Goal: Information Seeking & Learning: Learn about a topic

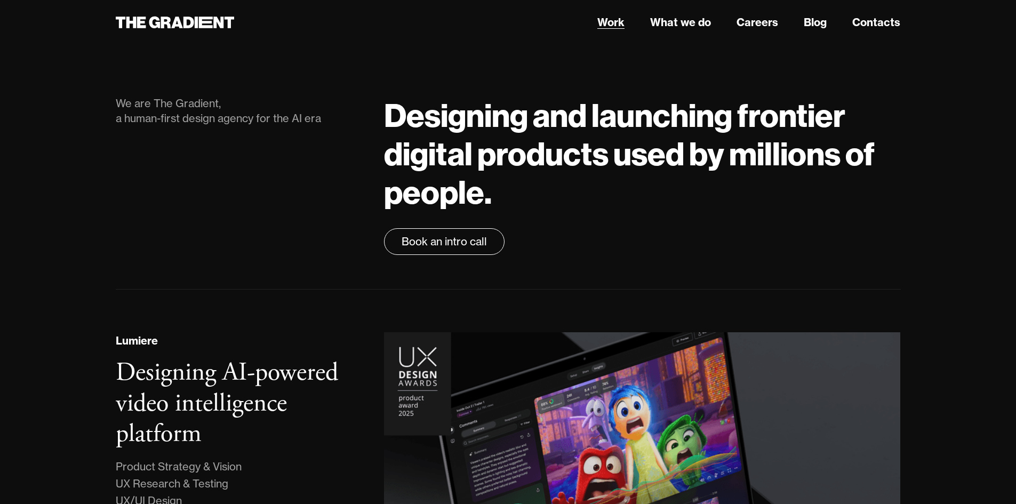
click at [603, 29] on link "Work" at bounding box center [610, 22] width 27 height 16
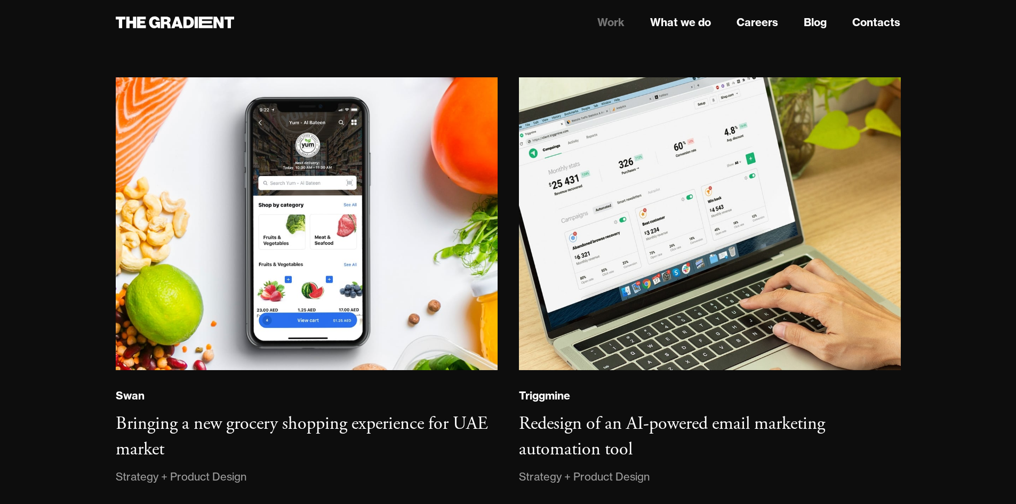
scroll to position [1600, 0]
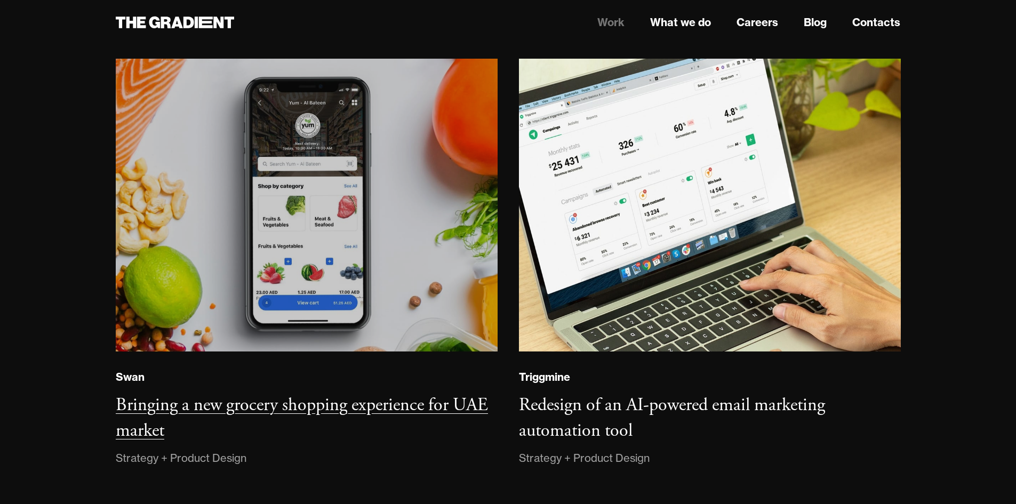
click at [286, 264] on img at bounding box center [306, 205] width 386 height 296
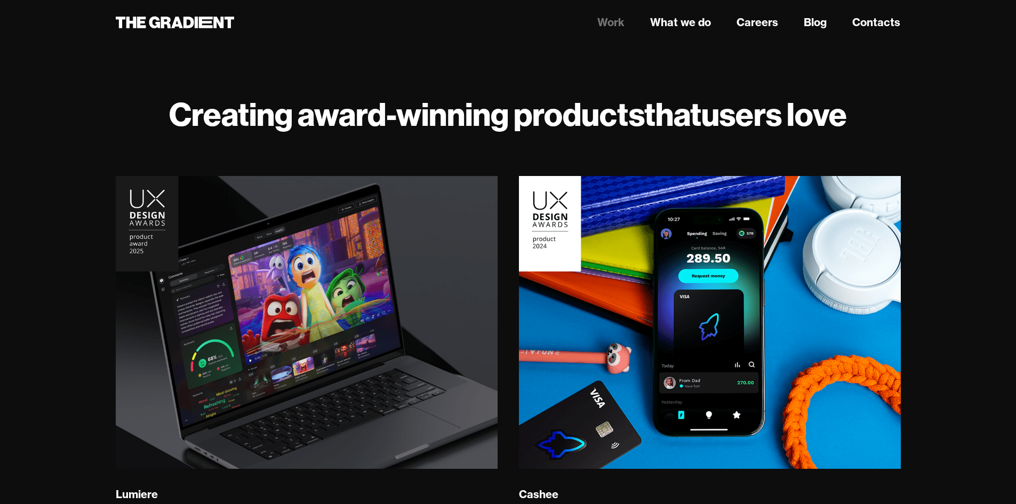
scroll to position [0, 0]
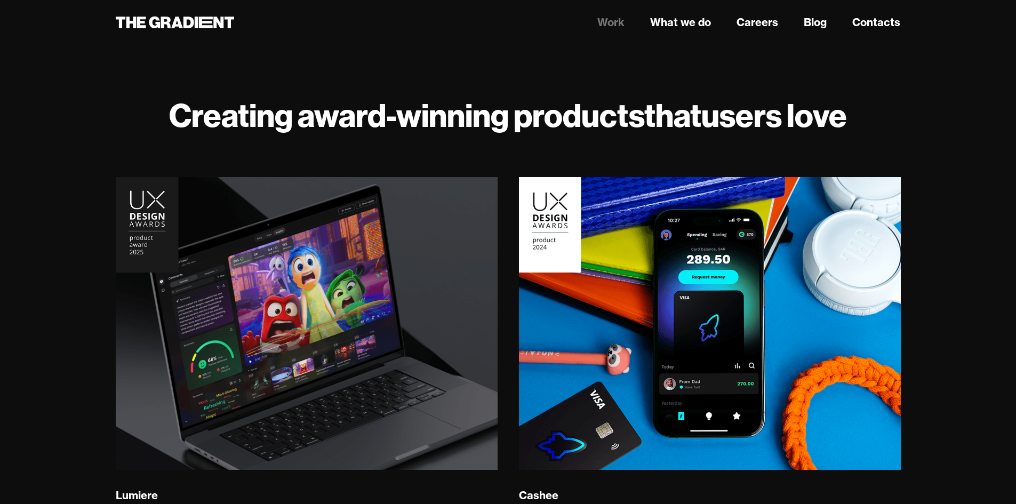
click at [681, 11] on header "Work What we do Careers Blog Contacts" at bounding box center [508, 22] width 1016 height 45
click at [610, 25] on link "Work" at bounding box center [610, 22] width 27 height 16
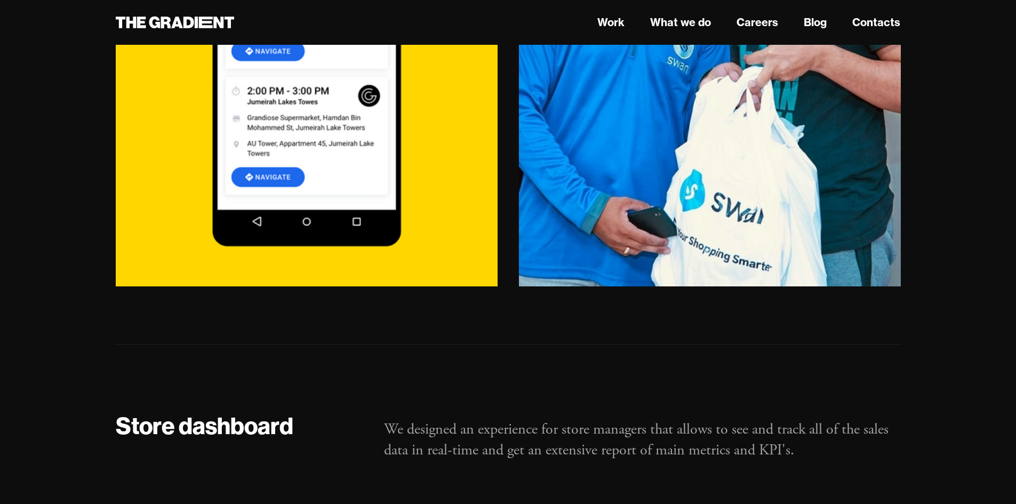
scroll to position [5013, 0]
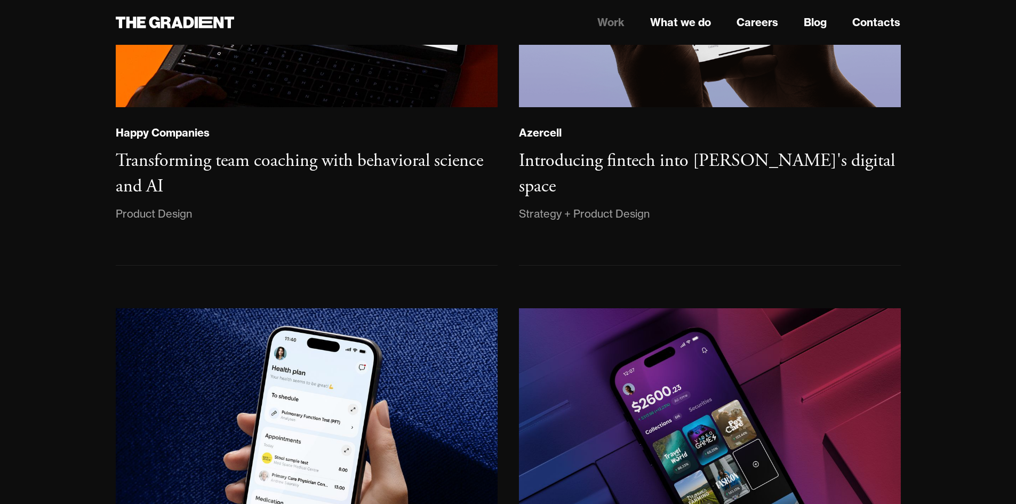
scroll to position [1067, 0]
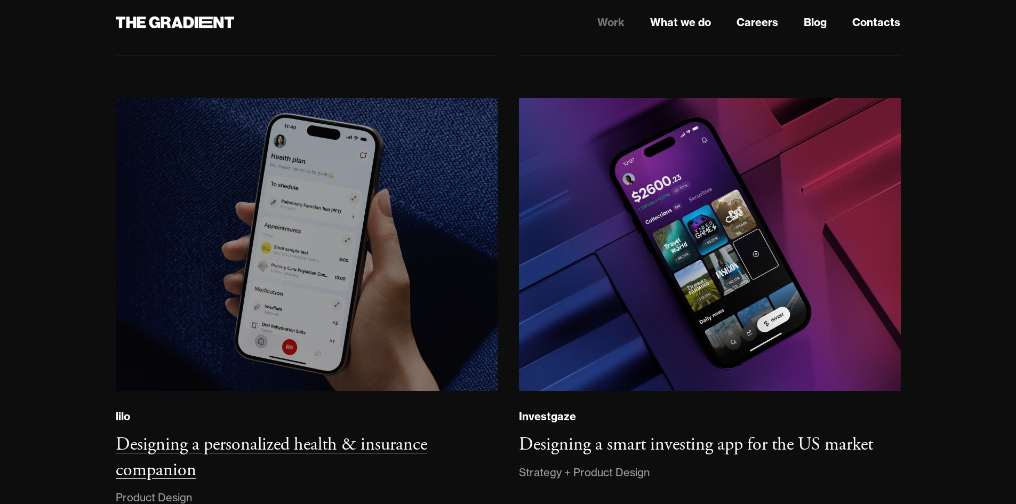
click at [406, 268] on img at bounding box center [305, 244] width 389 height 299
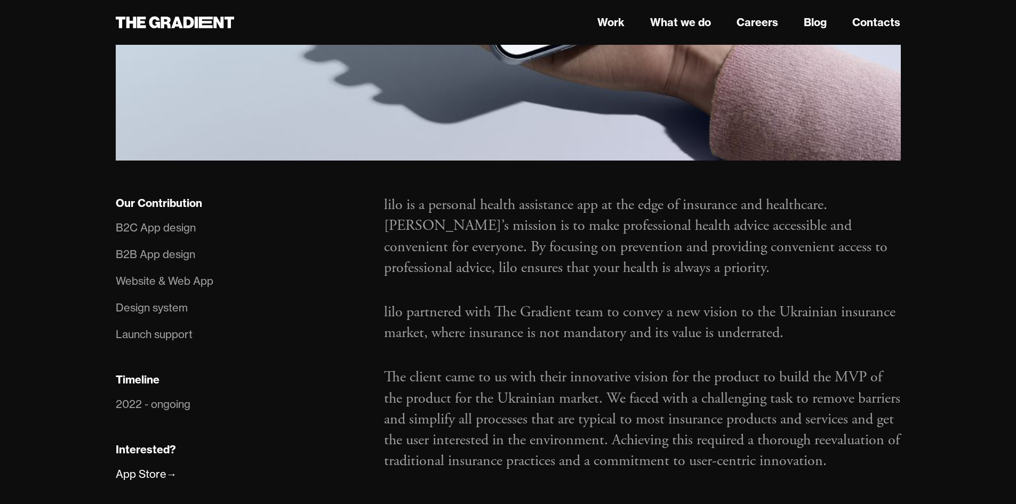
scroll to position [587, 0]
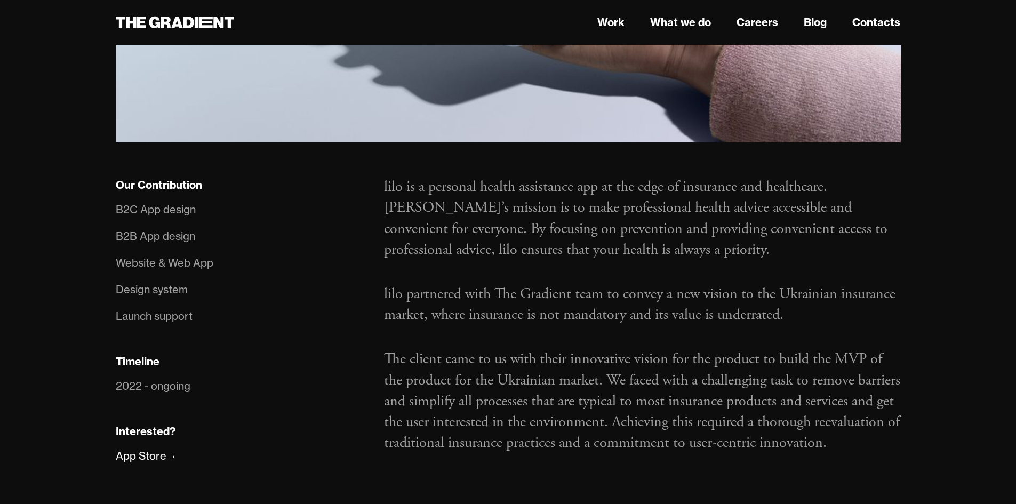
click at [157, 212] on div "B2C App design" at bounding box center [156, 209] width 80 height 17
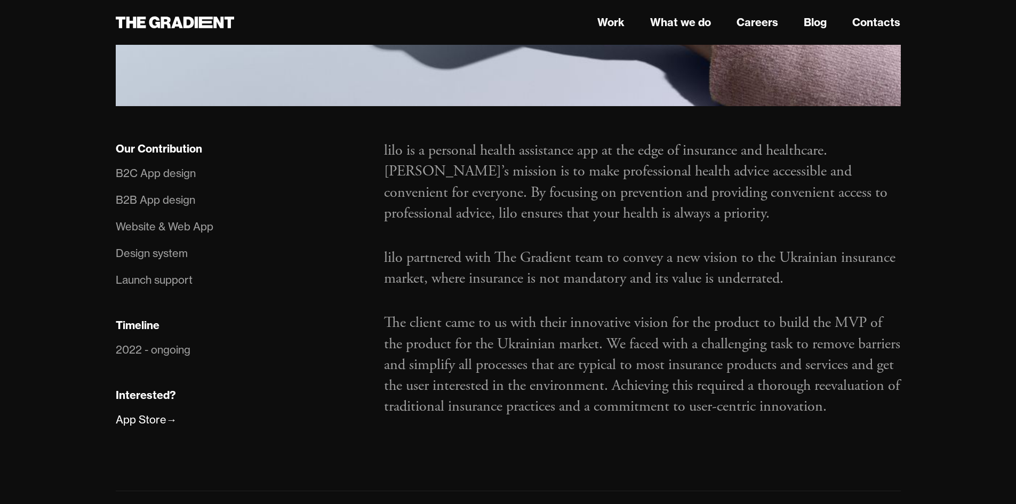
scroll to position [640, 0]
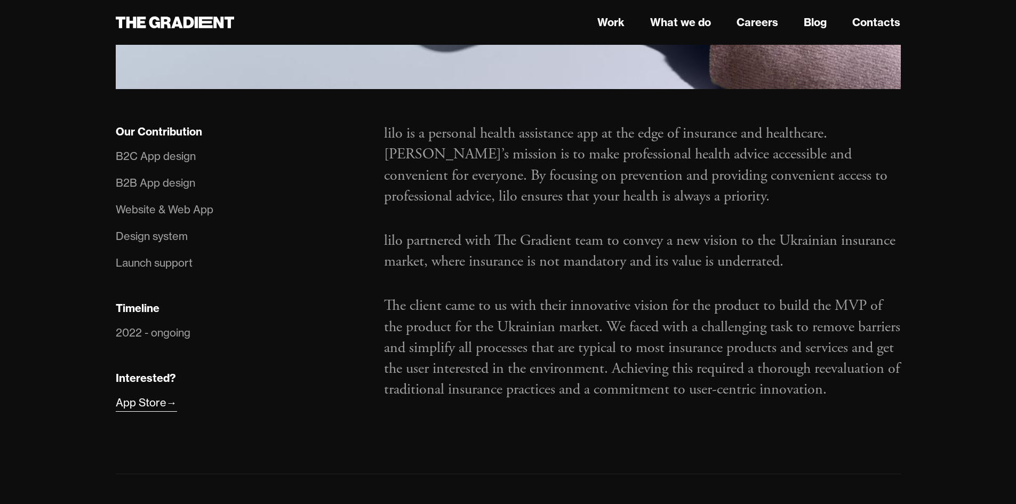
click at [151, 400] on div "App Store" at bounding box center [141, 402] width 51 height 17
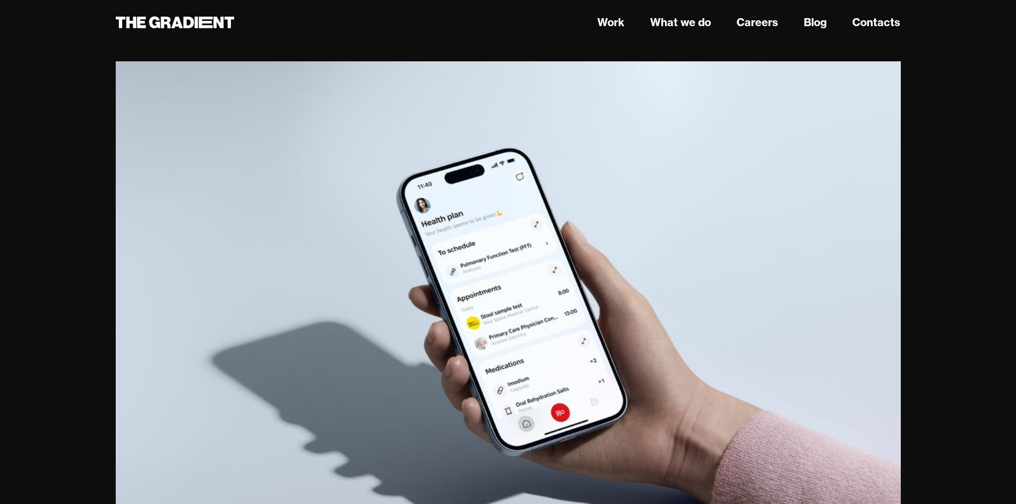
scroll to position [0, 0]
